Goal: Navigation & Orientation: Find specific page/section

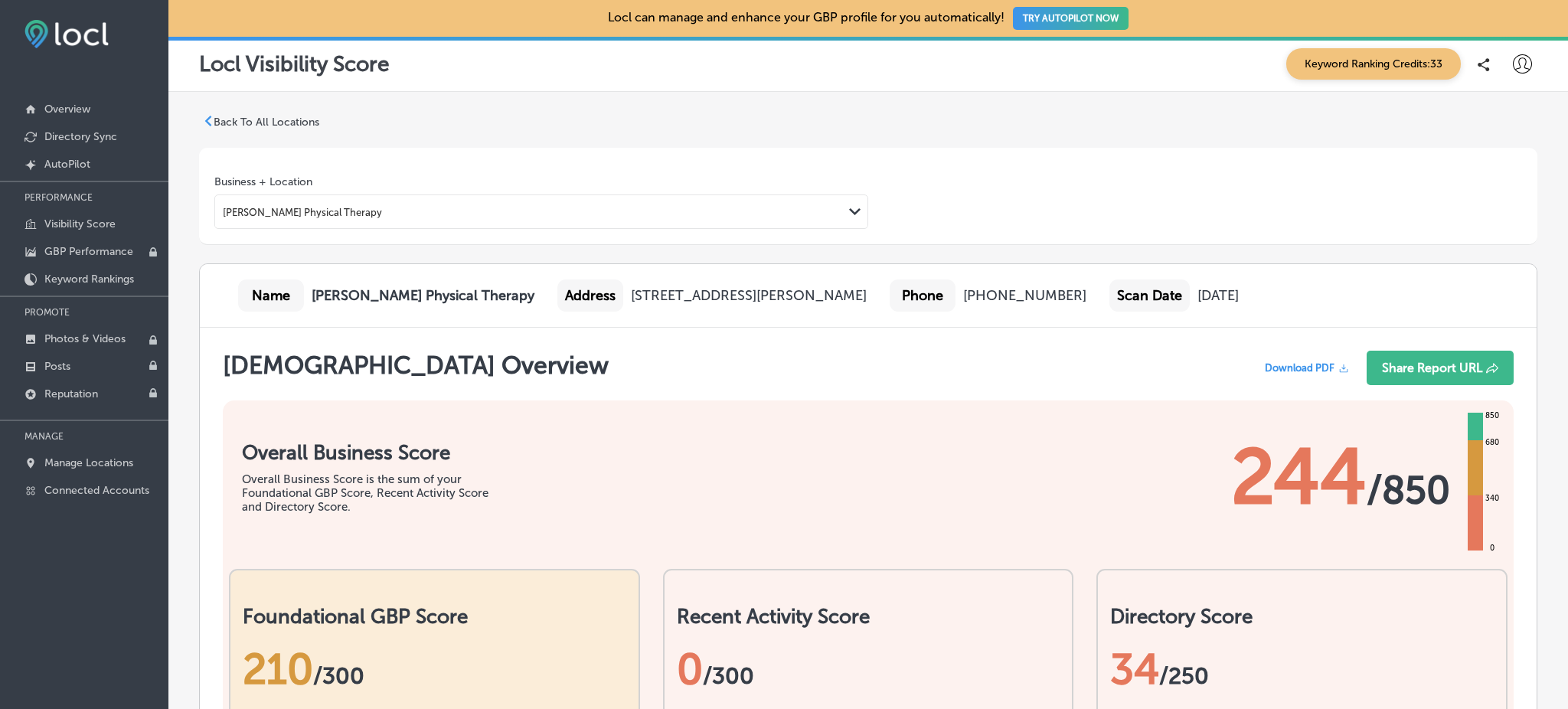
scroll to position [61, 0]
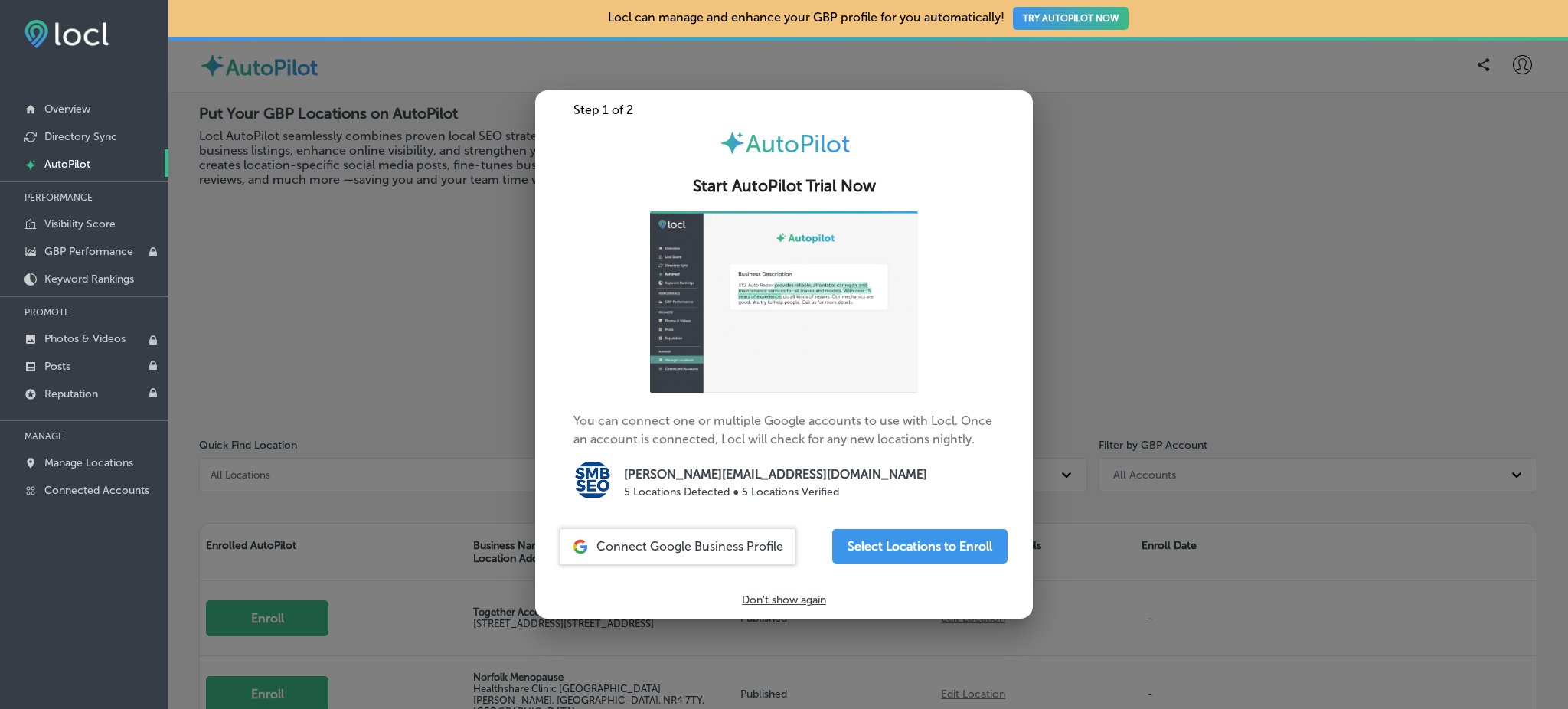
click at [482, 259] on div at bounding box center [784, 354] width 1568 height 709
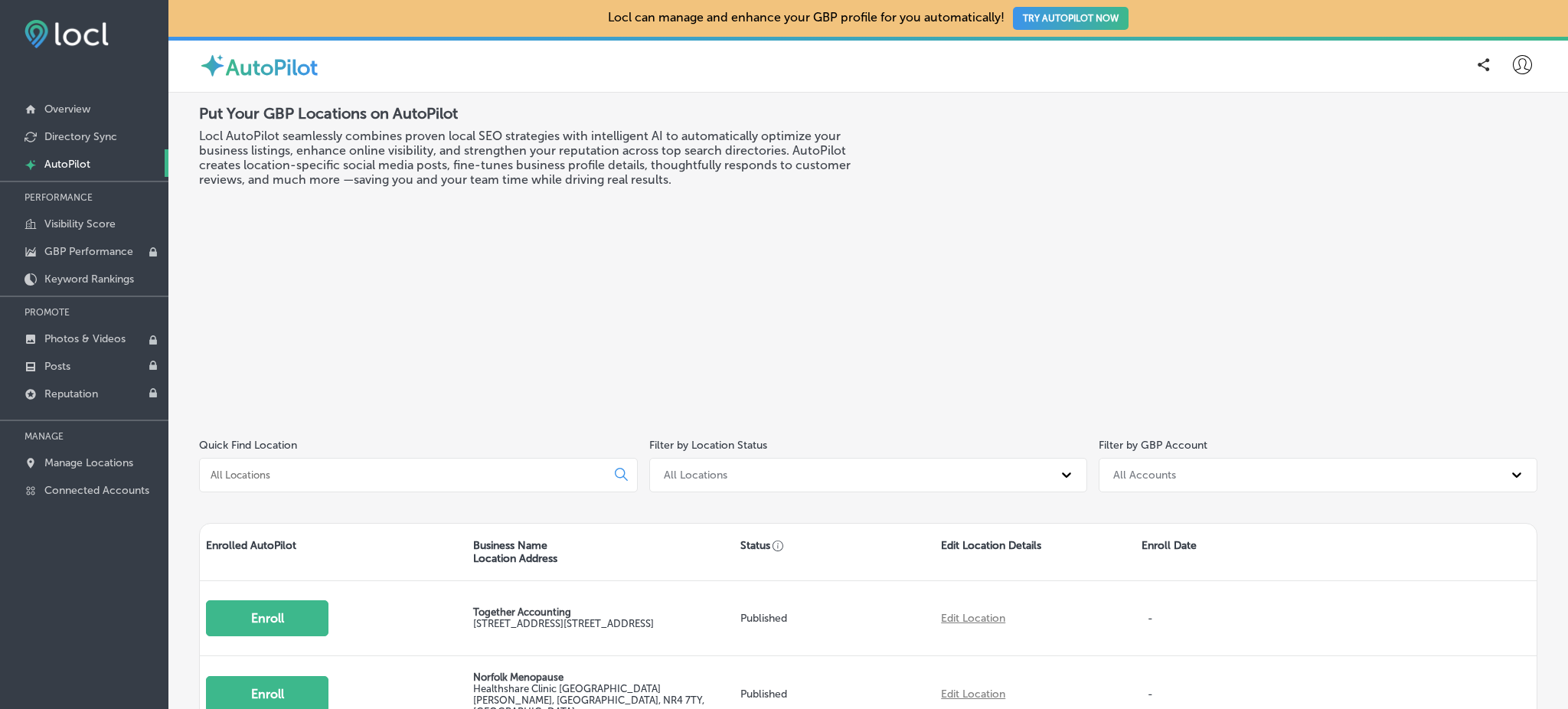
scroll to position [341, 0]
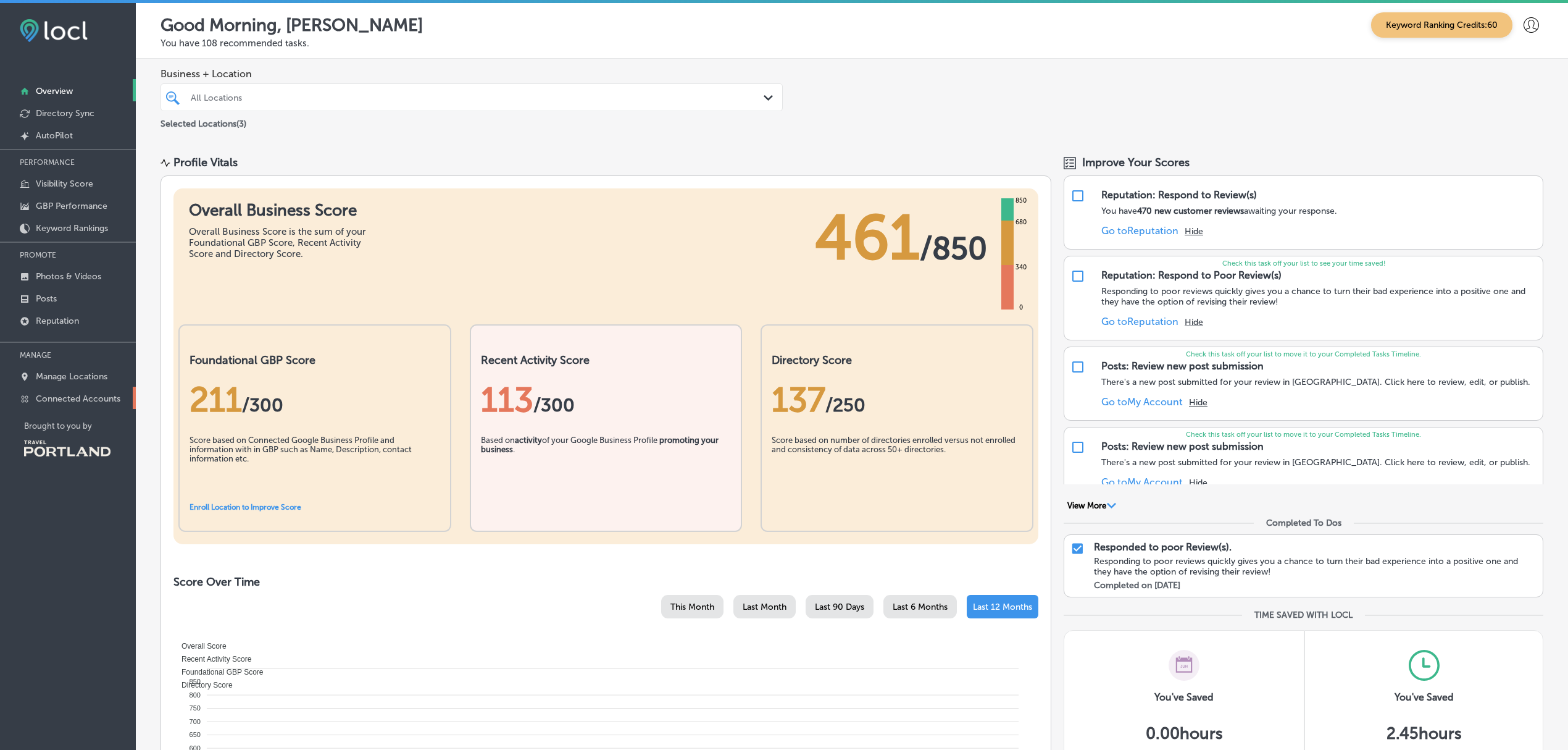
click at [68, 399] on p "Connected Accounts" at bounding box center [78, 398] width 85 height 10
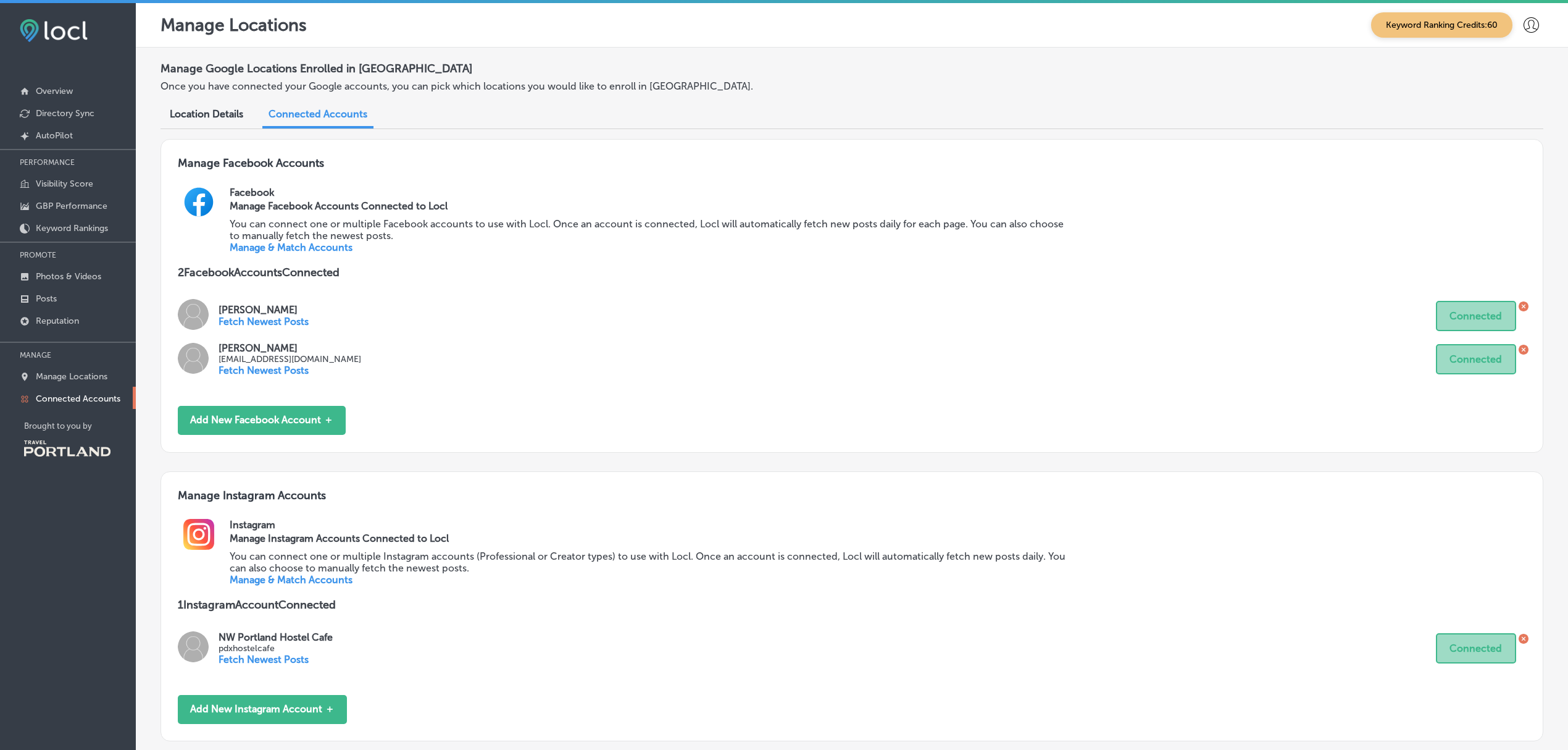
scroll to position [92, 0]
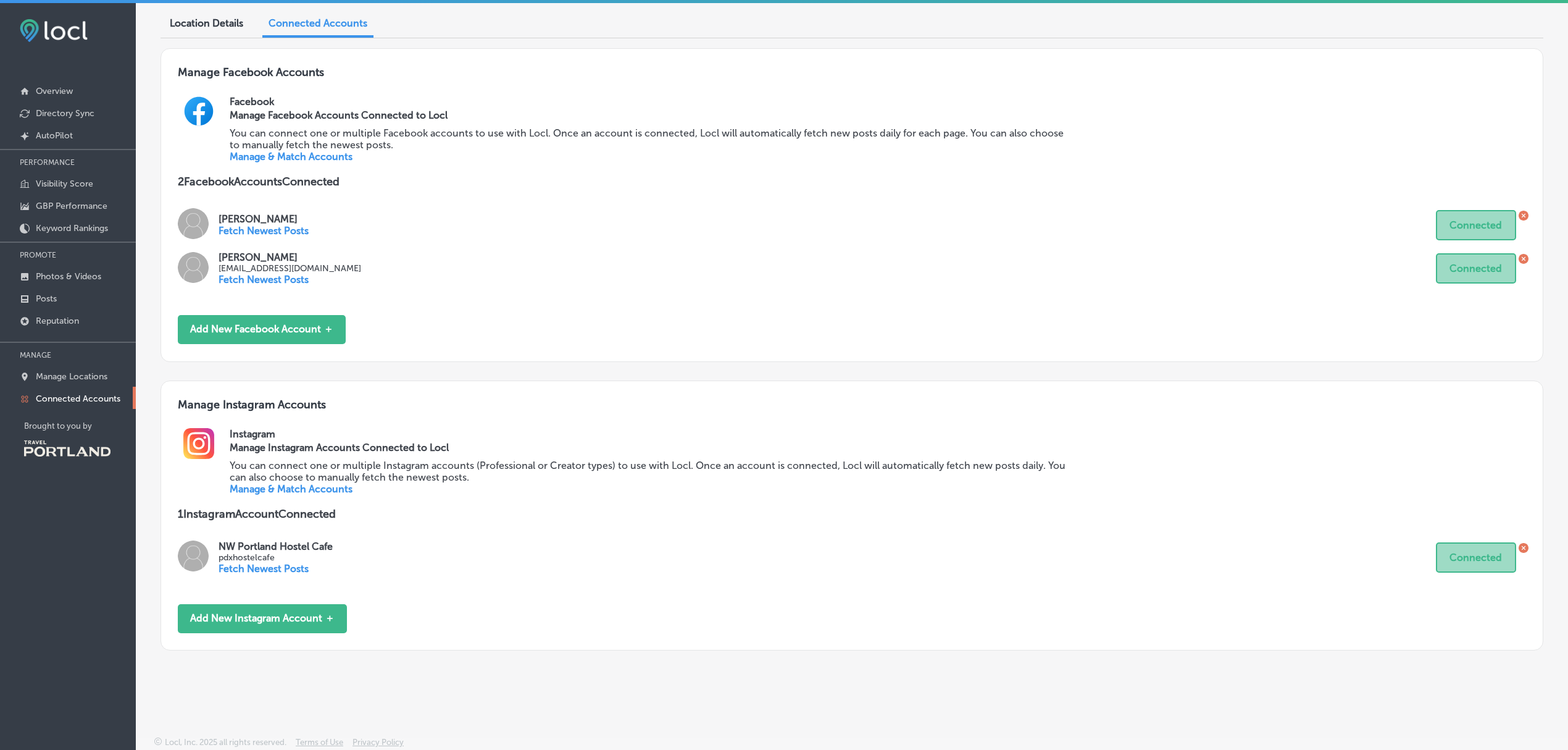
click at [279, 490] on link "Manage & Match Accounts" at bounding box center [291, 488] width 123 height 12
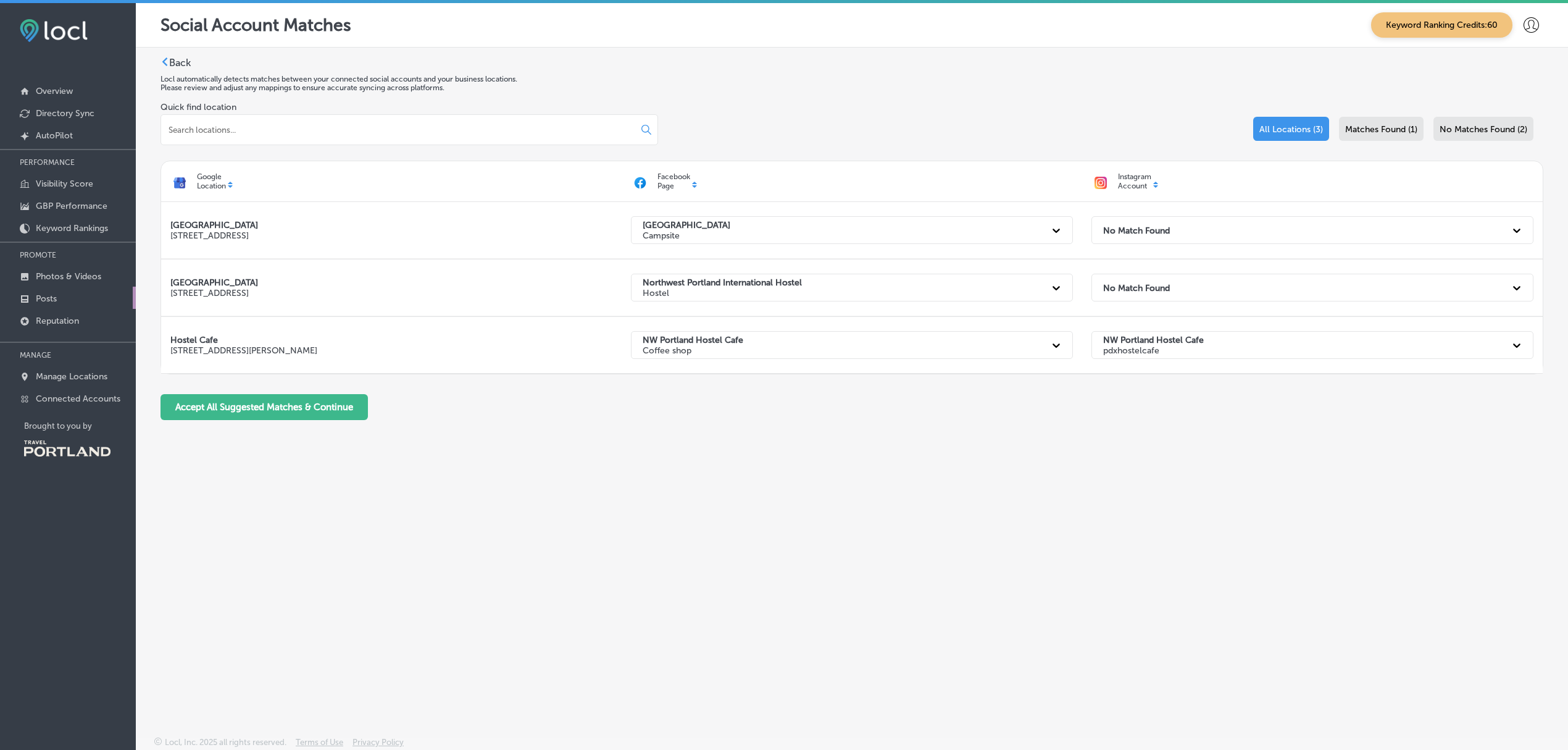
click at [72, 296] on link "Posts" at bounding box center [68, 298] width 136 height 22
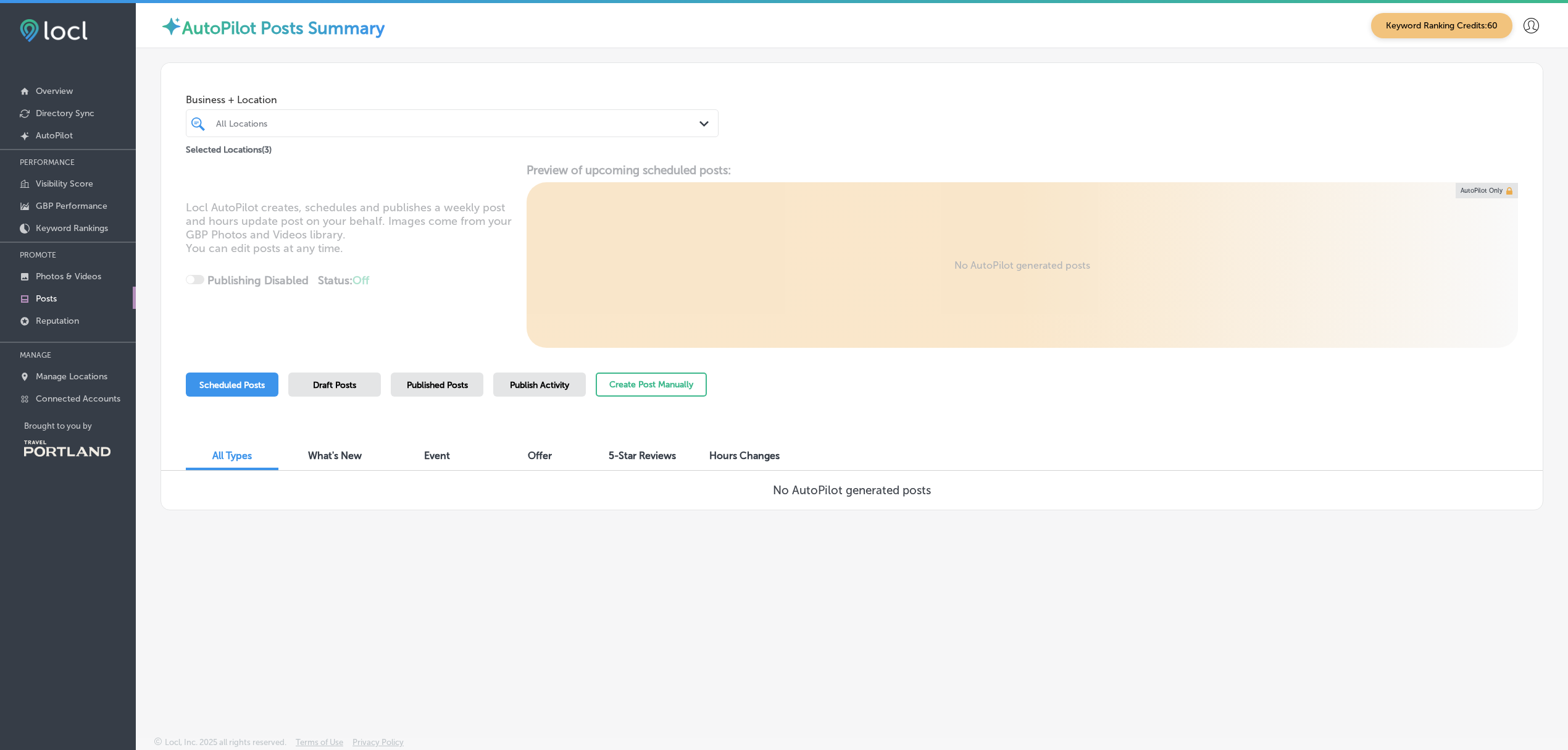
click at [433, 389] on span "Published Posts" at bounding box center [437, 384] width 61 height 10
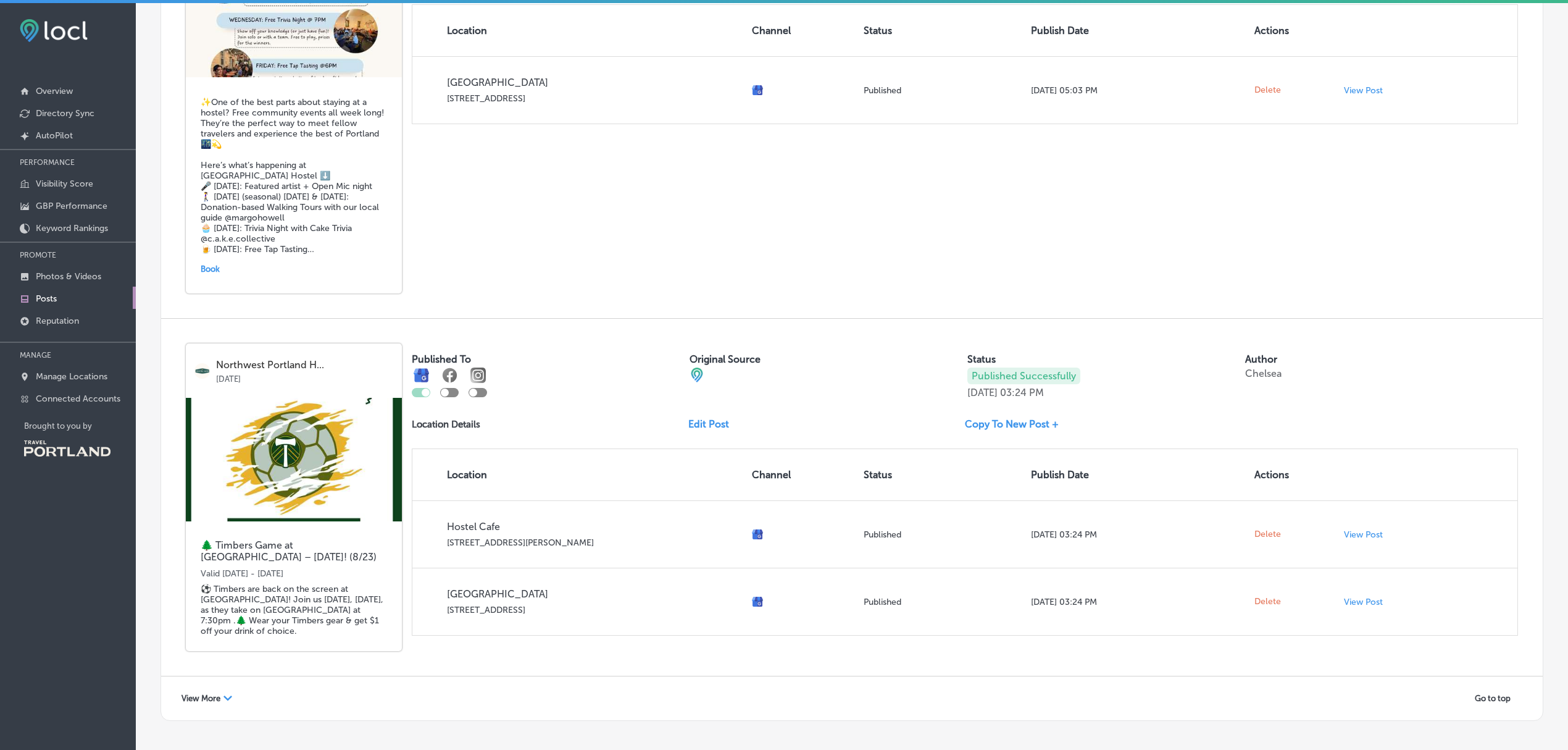
scroll to position [2317, 0]
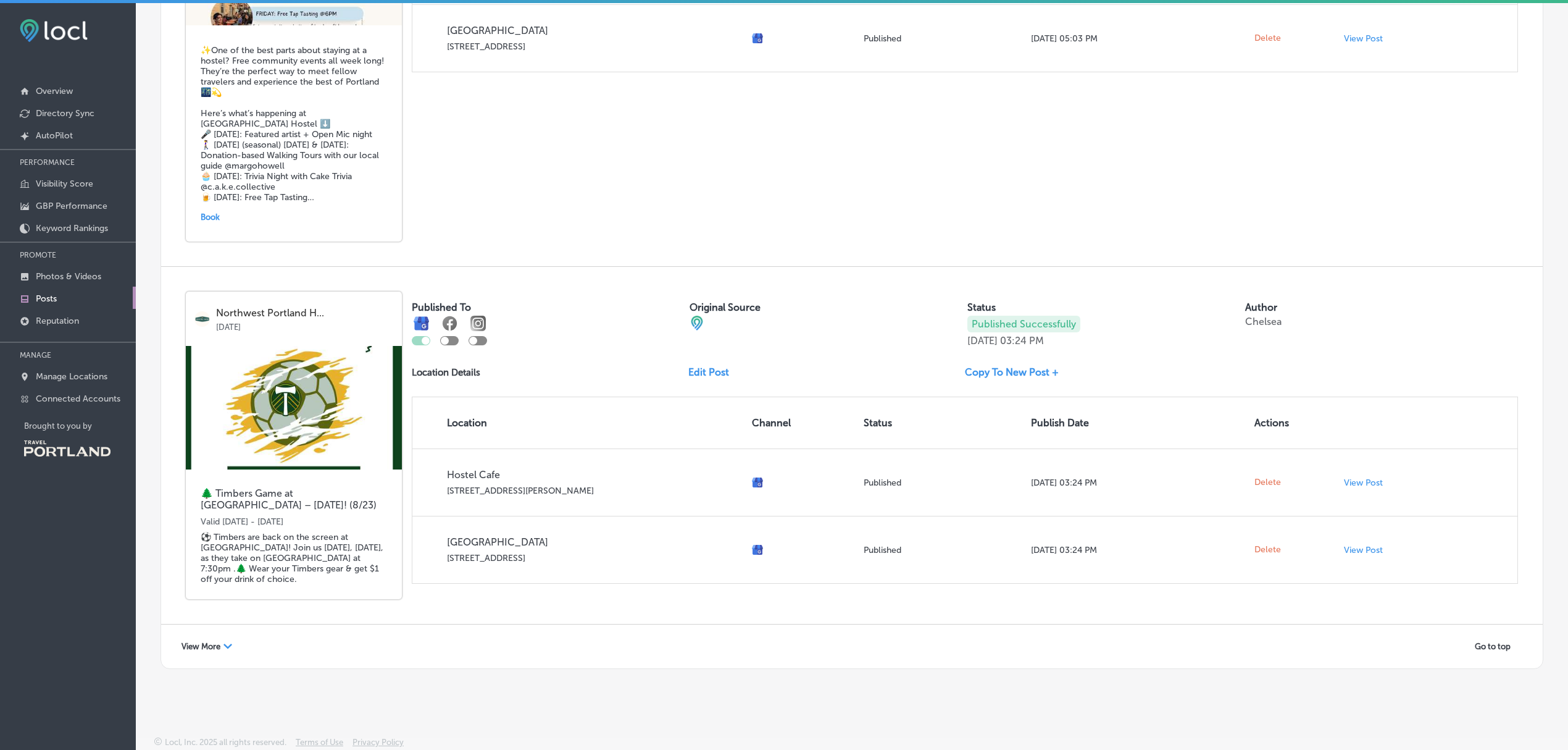
click at [216, 645] on span "View More" at bounding box center [201, 646] width 39 height 9
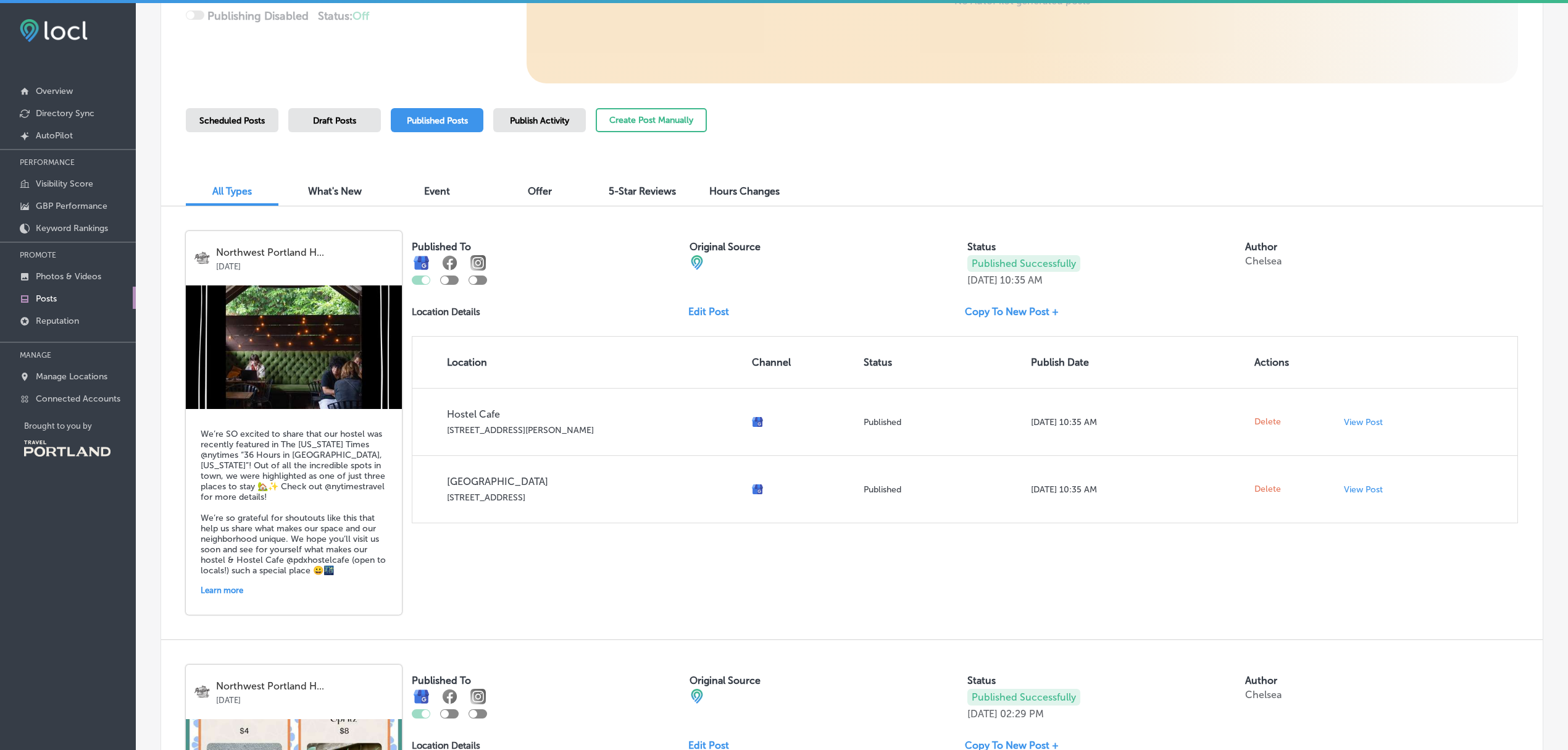
scroll to position [263, 0]
click at [334, 110] on div "Draft Posts" at bounding box center [334, 121] width 93 height 24
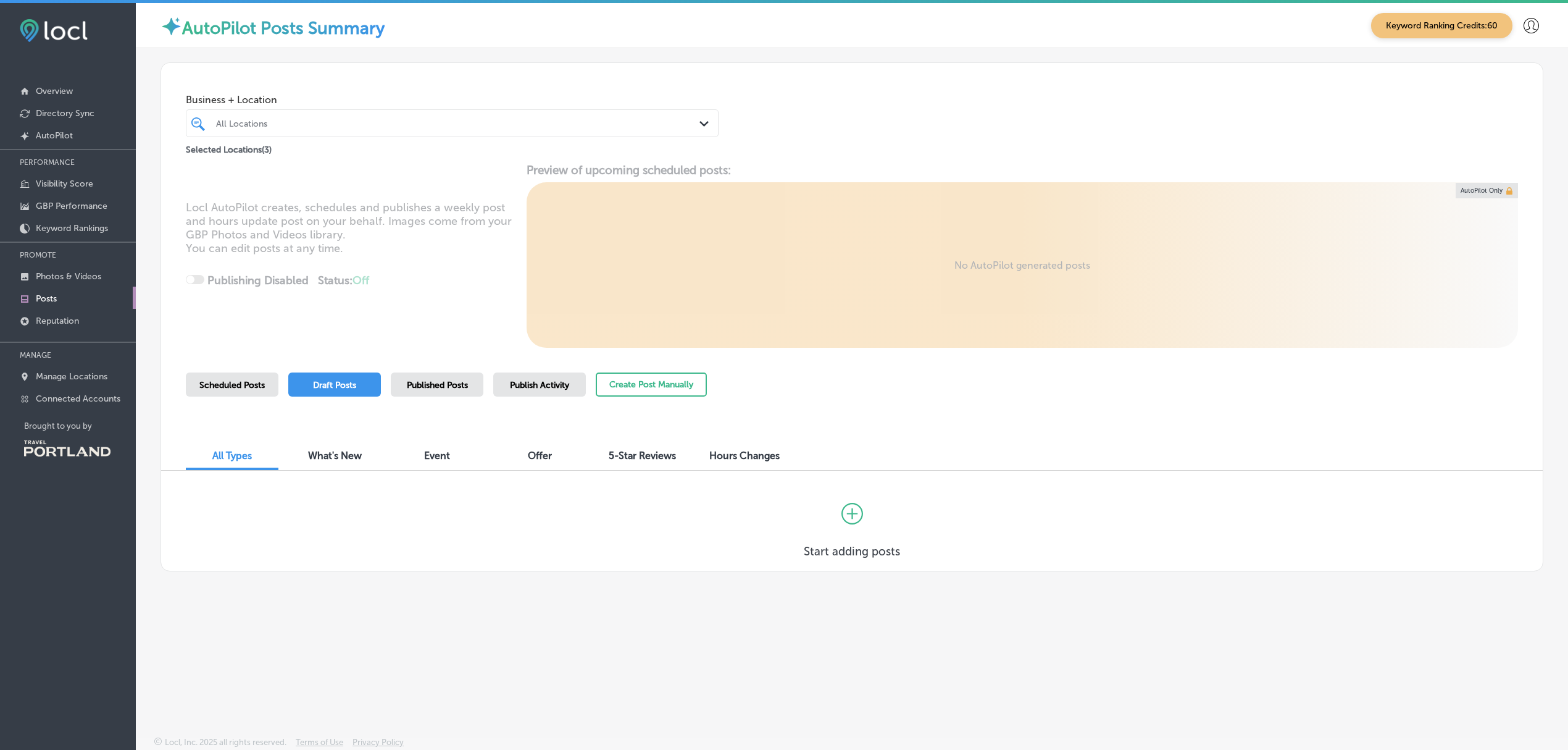
click at [419, 384] on span "Published Posts" at bounding box center [437, 384] width 61 height 10
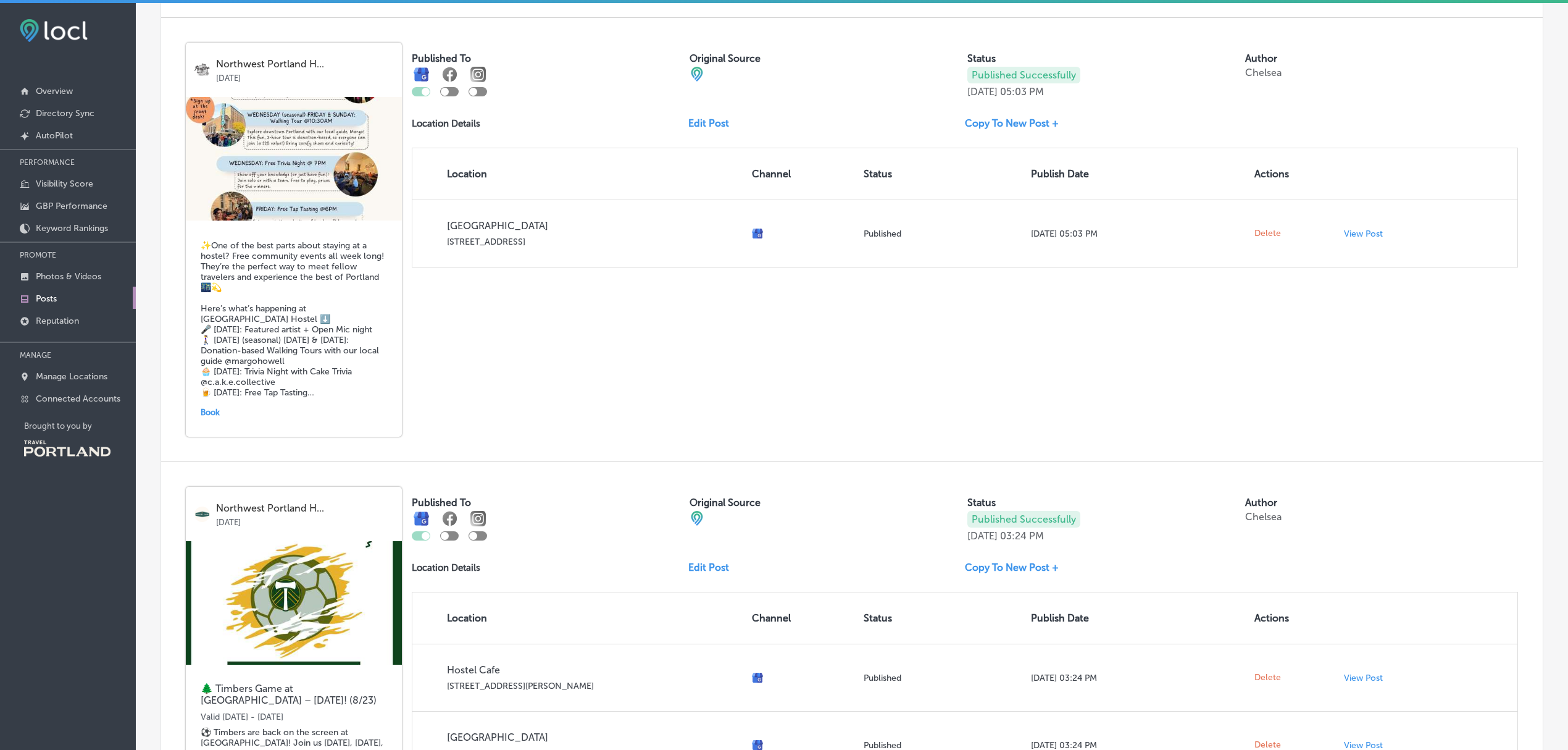
scroll to position [2317, 0]
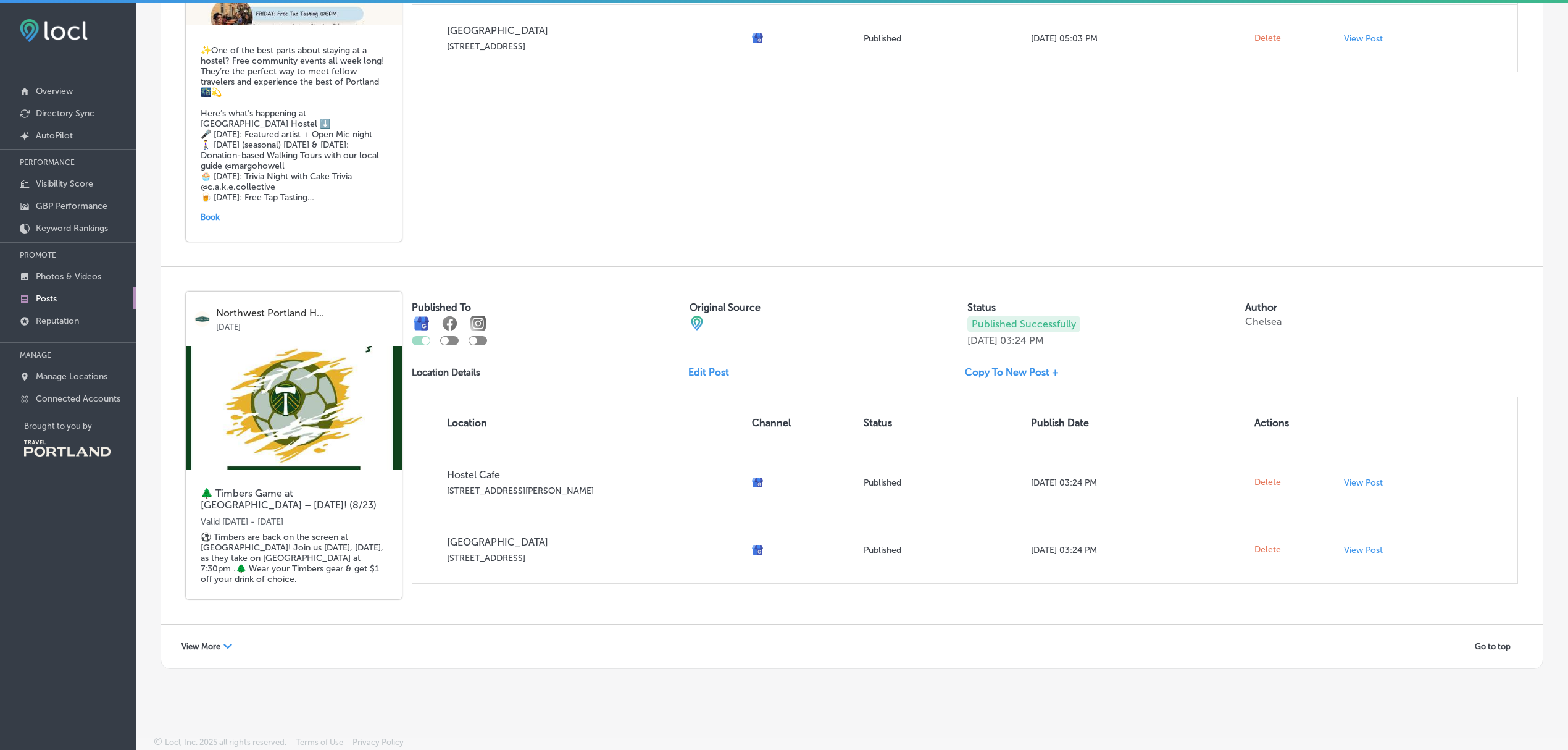
click at [216, 644] on span "View More" at bounding box center [201, 646] width 39 height 9
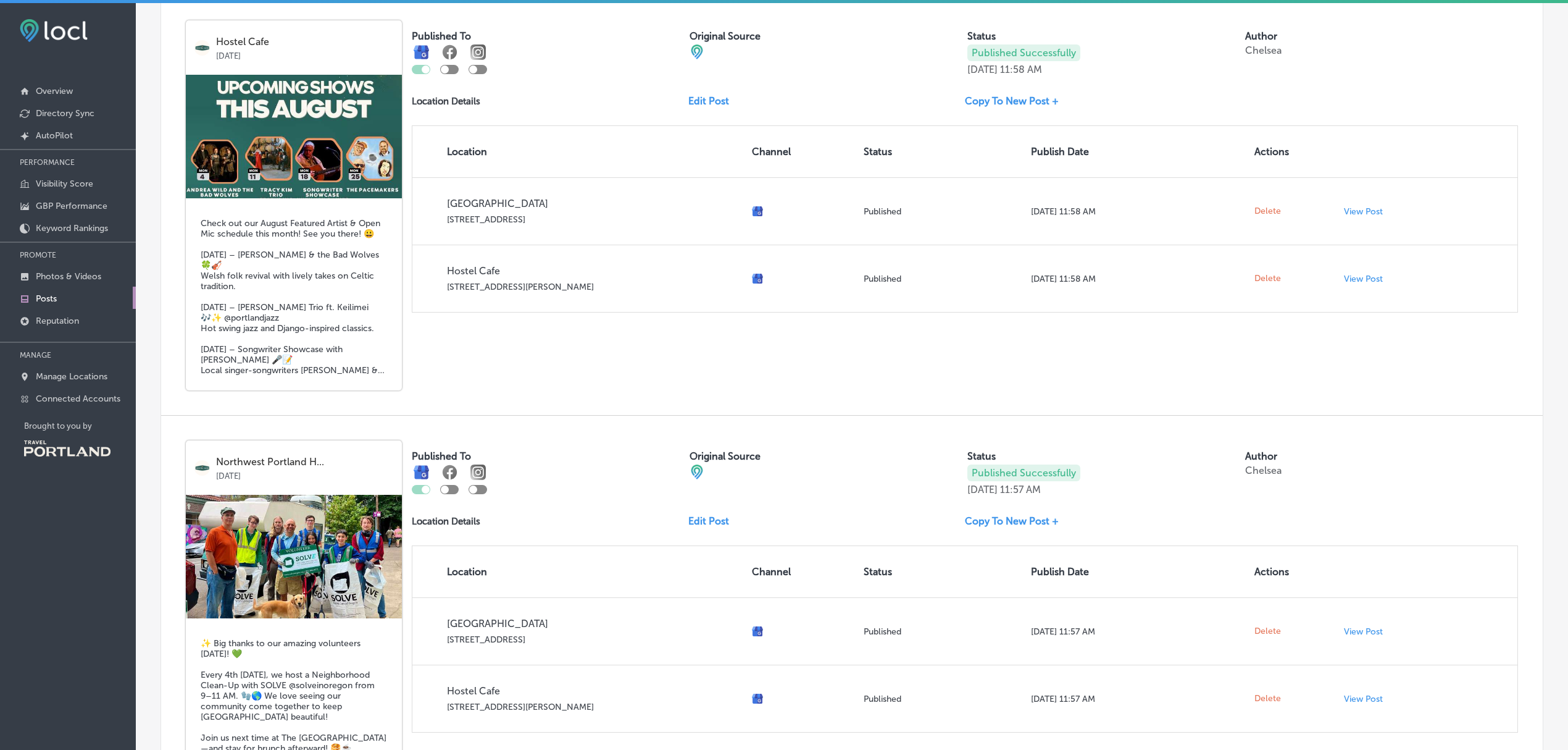
scroll to position [4848, 0]
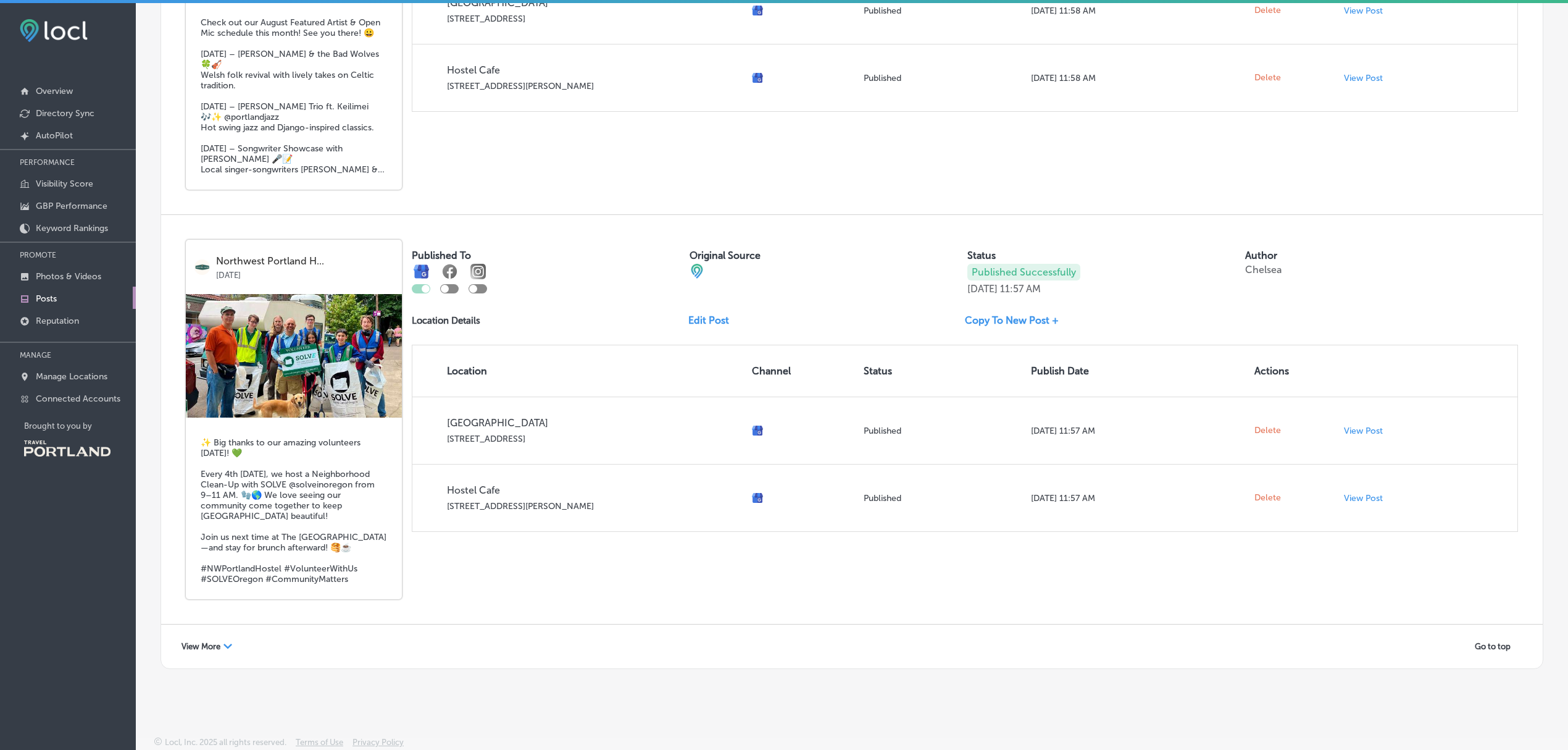
click at [212, 643] on span "View More" at bounding box center [201, 646] width 39 height 9
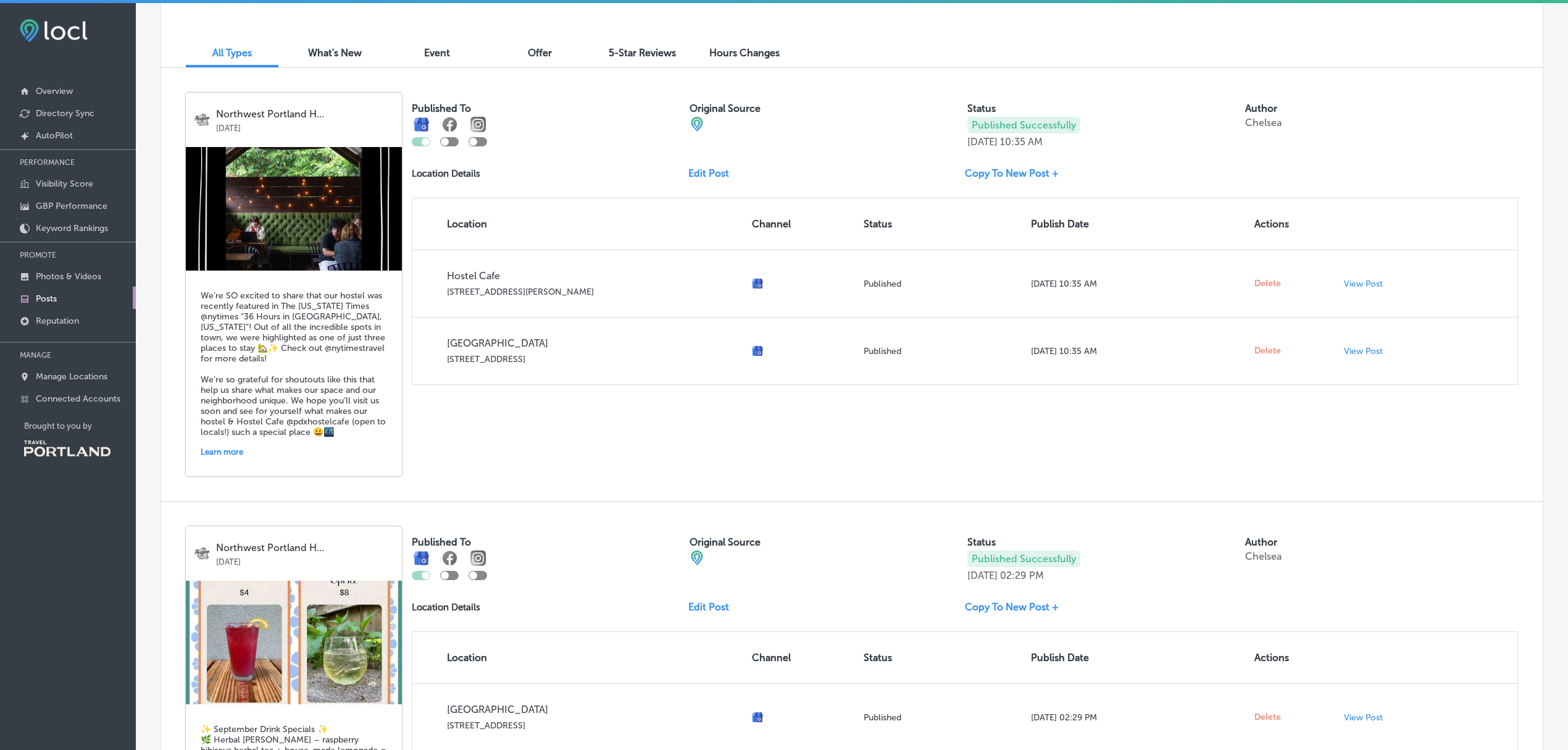
scroll to position [0, 0]
